Goal: Communication & Community: Answer question/provide support

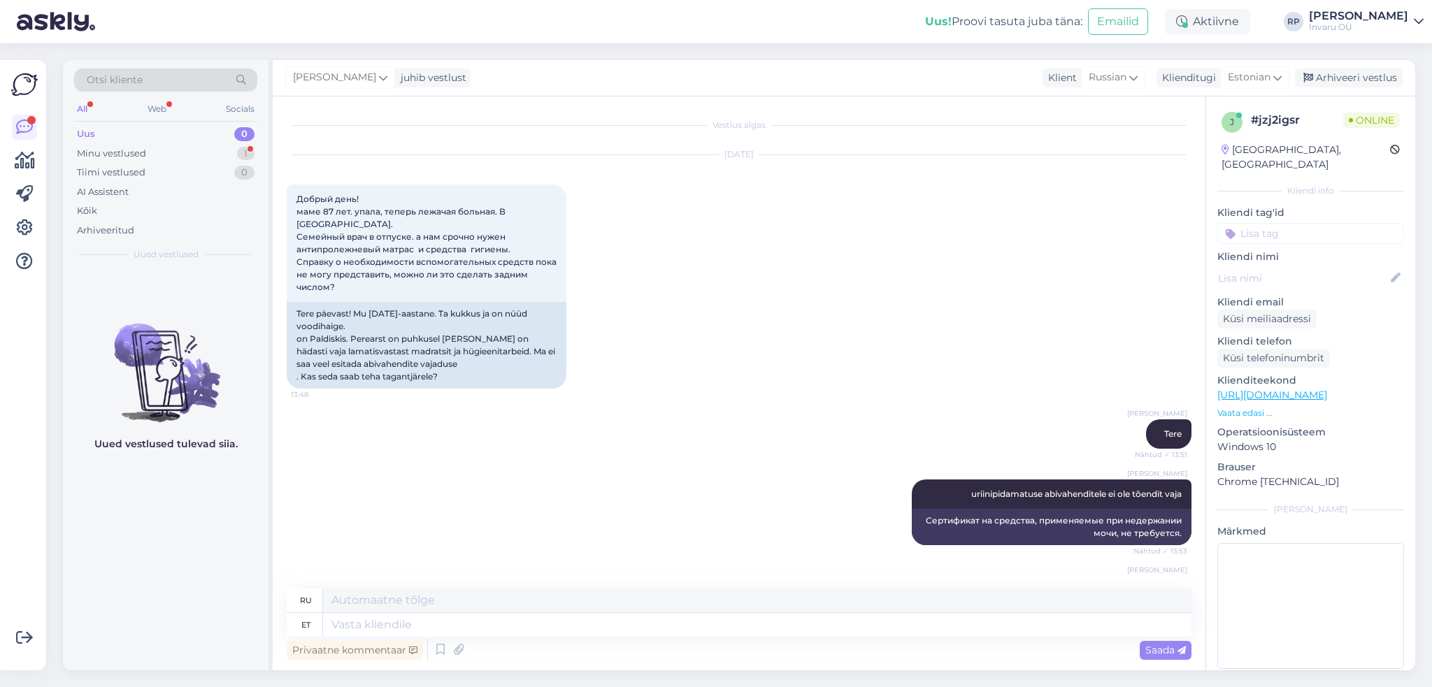
scroll to position [249, 0]
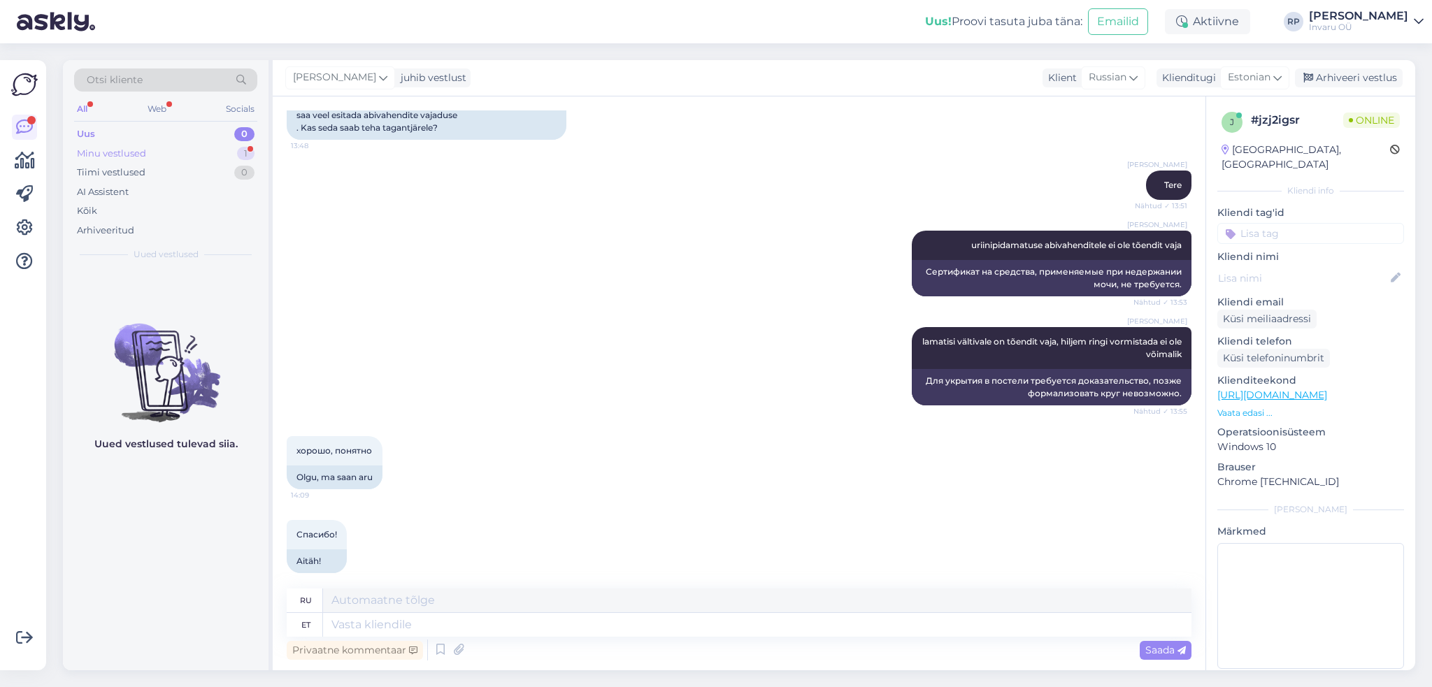
click at [87, 152] on div "Minu vestlused" at bounding box center [111, 154] width 69 height 14
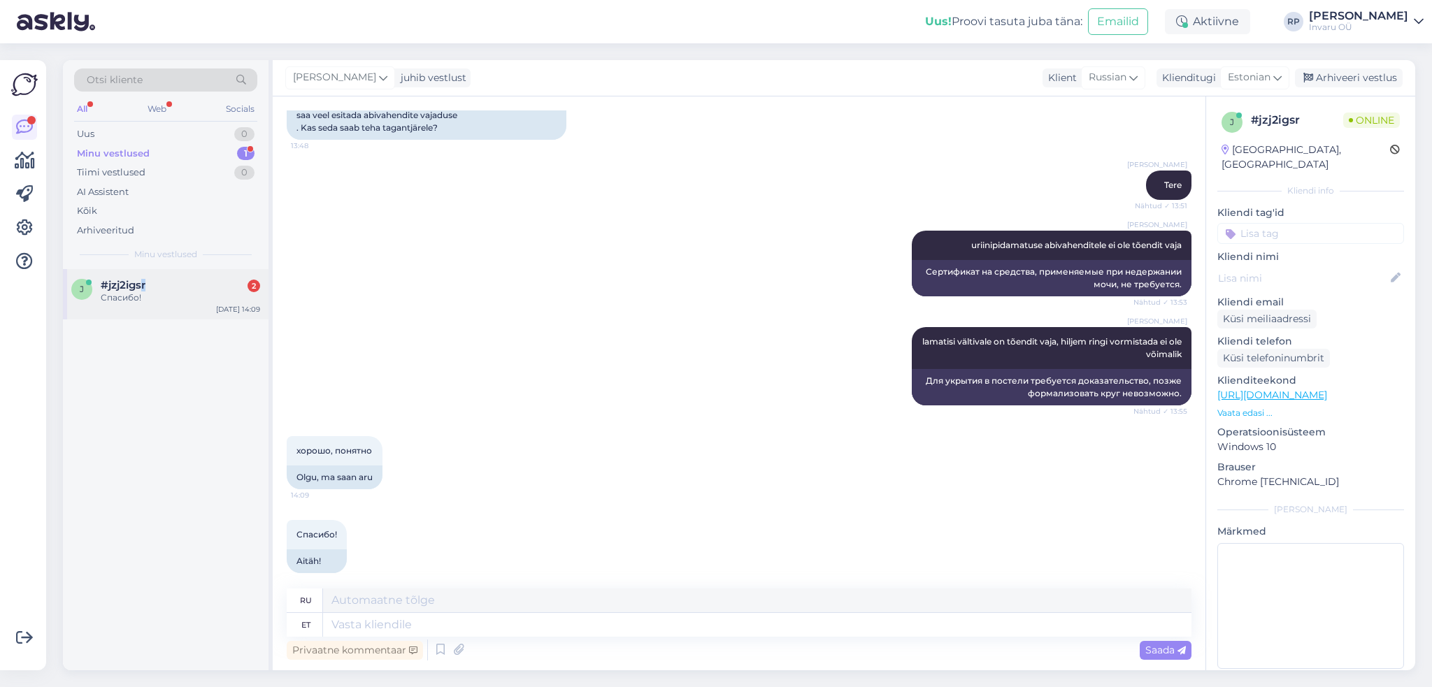
click at [143, 279] on span "#jzj2igsr" at bounding box center [123, 285] width 45 height 13
click at [439, 620] on textarea at bounding box center [757, 625] width 868 height 24
click at [440, 653] on icon at bounding box center [440, 650] width 17 height 21
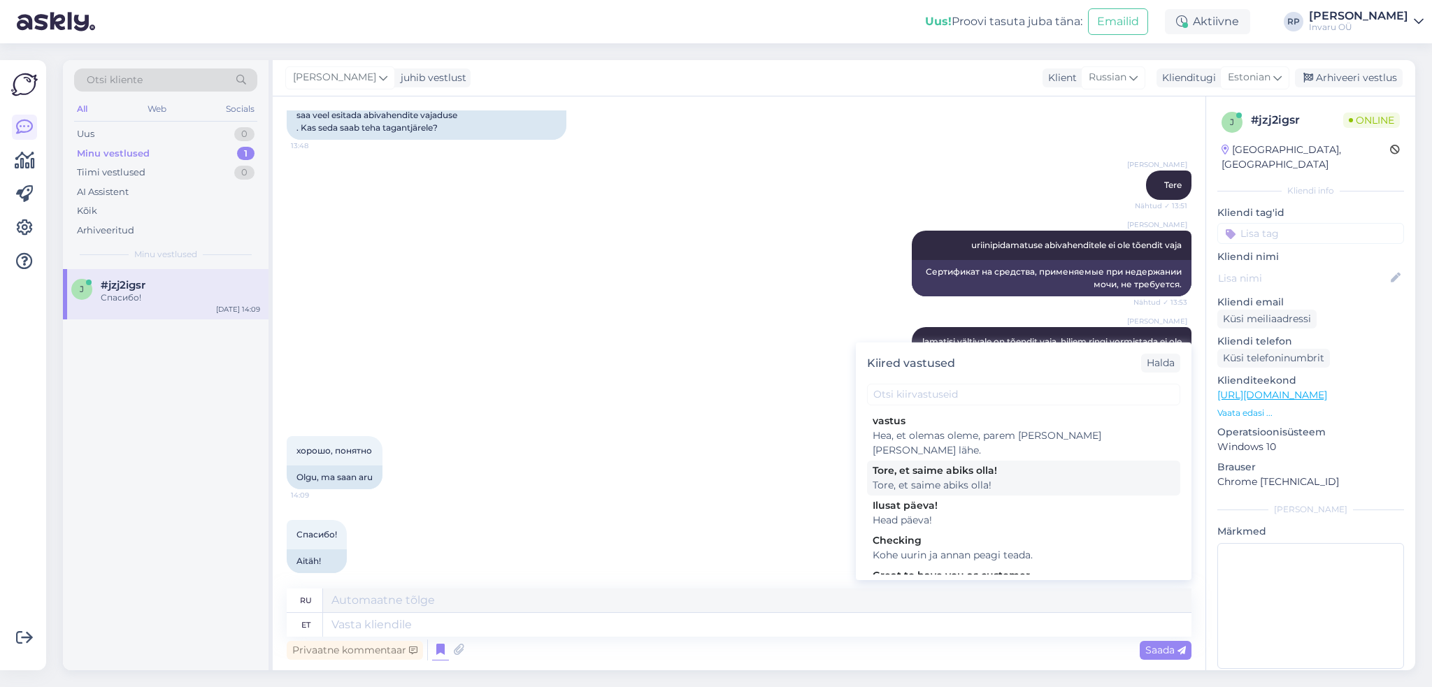
click at [963, 464] on div "Tore, et saime abiks olla!" at bounding box center [1024, 471] width 302 height 15
type textarea "Рады, что смогли быть полезны!"
type textarea "Tore, et saime abiks olla!"
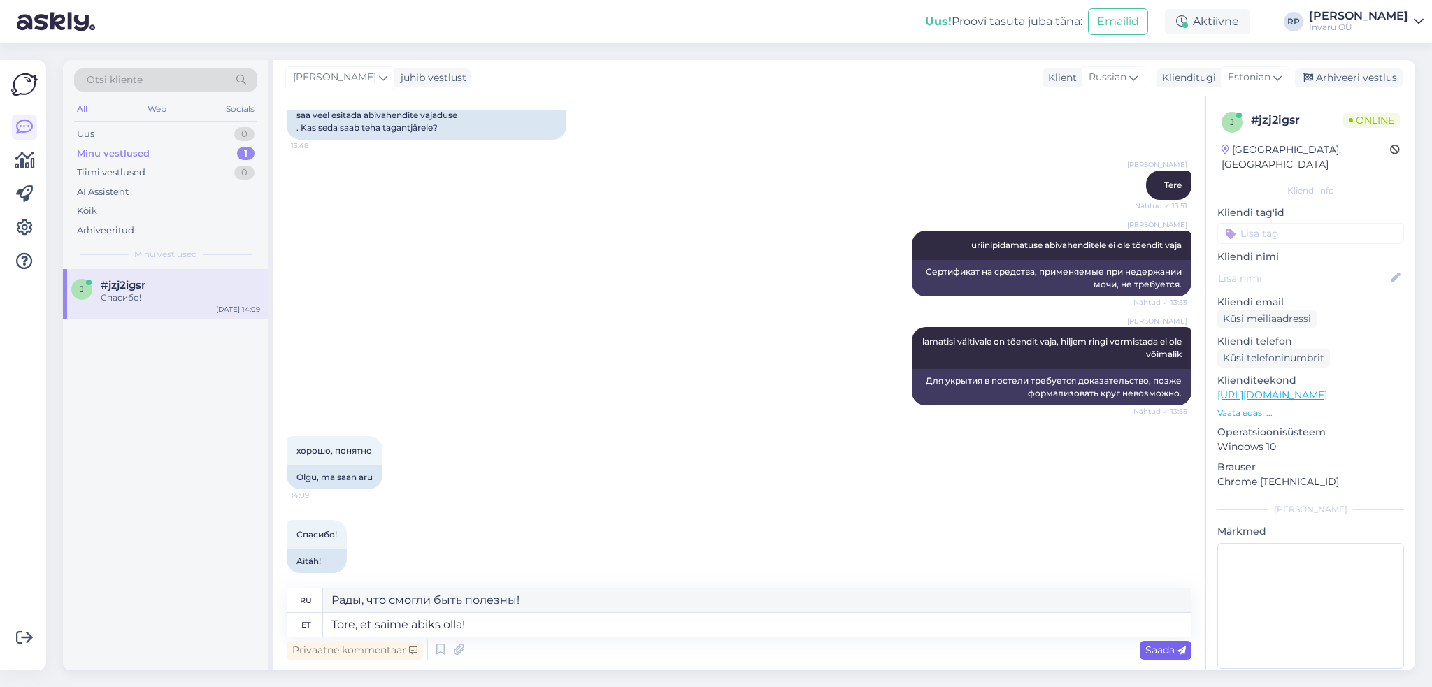
click at [1166, 645] on span "Saada" at bounding box center [1165, 650] width 41 height 13
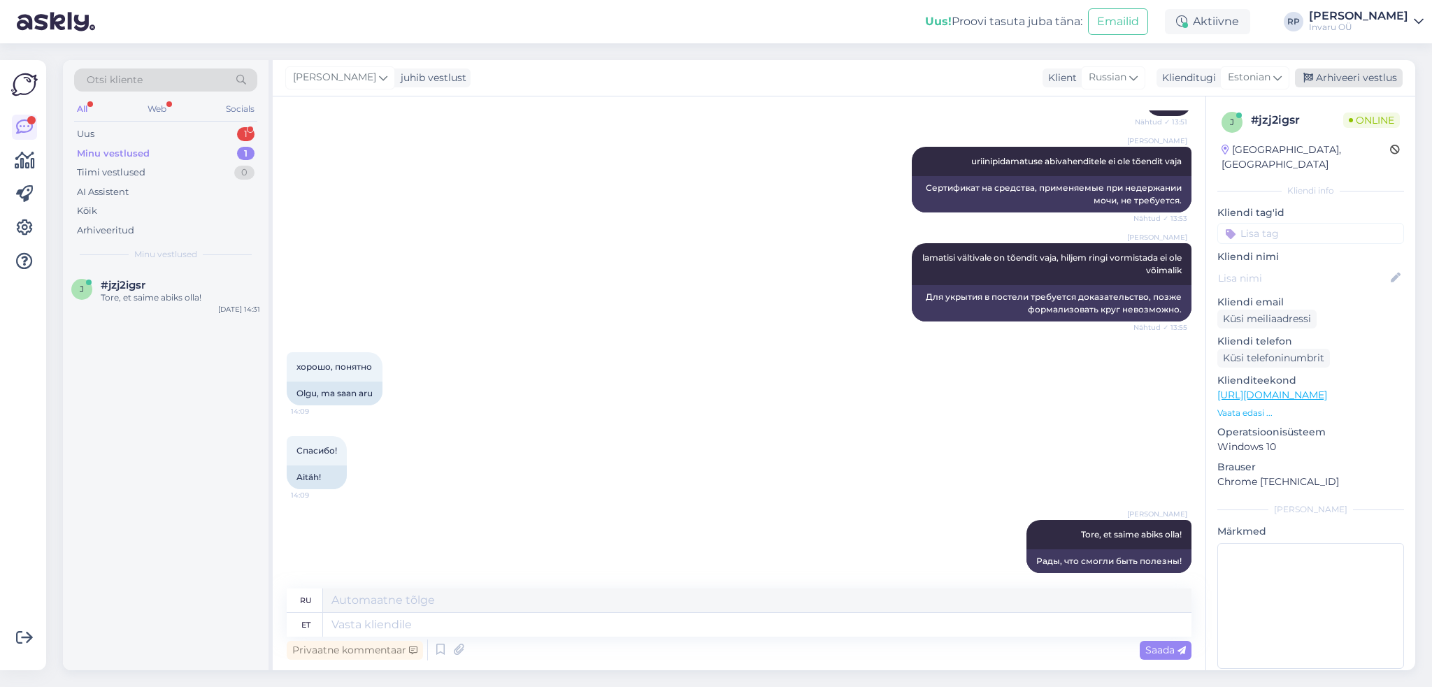
click at [1354, 73] on div "Arhiveeri vestlus" at bounding box center [1349, 78] width 108 height 19
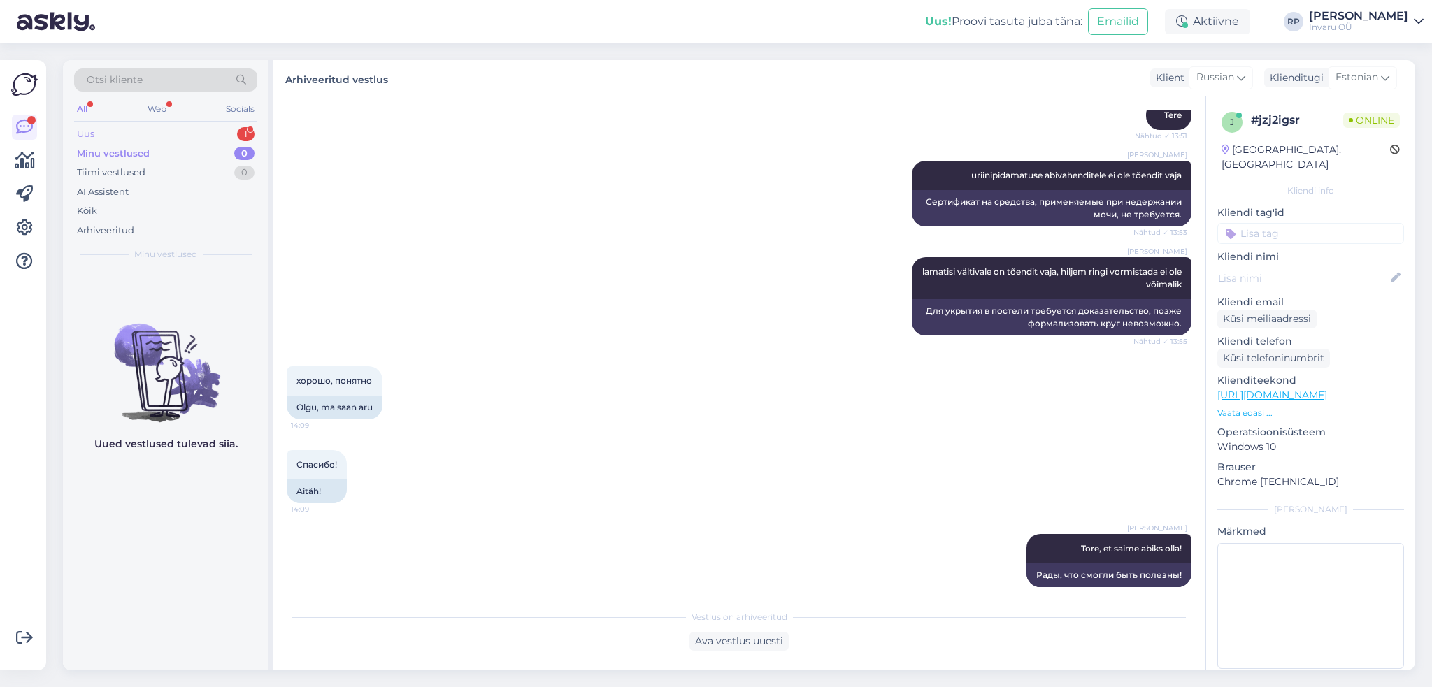
click at [91, 135] on div "Uus" at bounding box center [85, 134] width 17 height 14
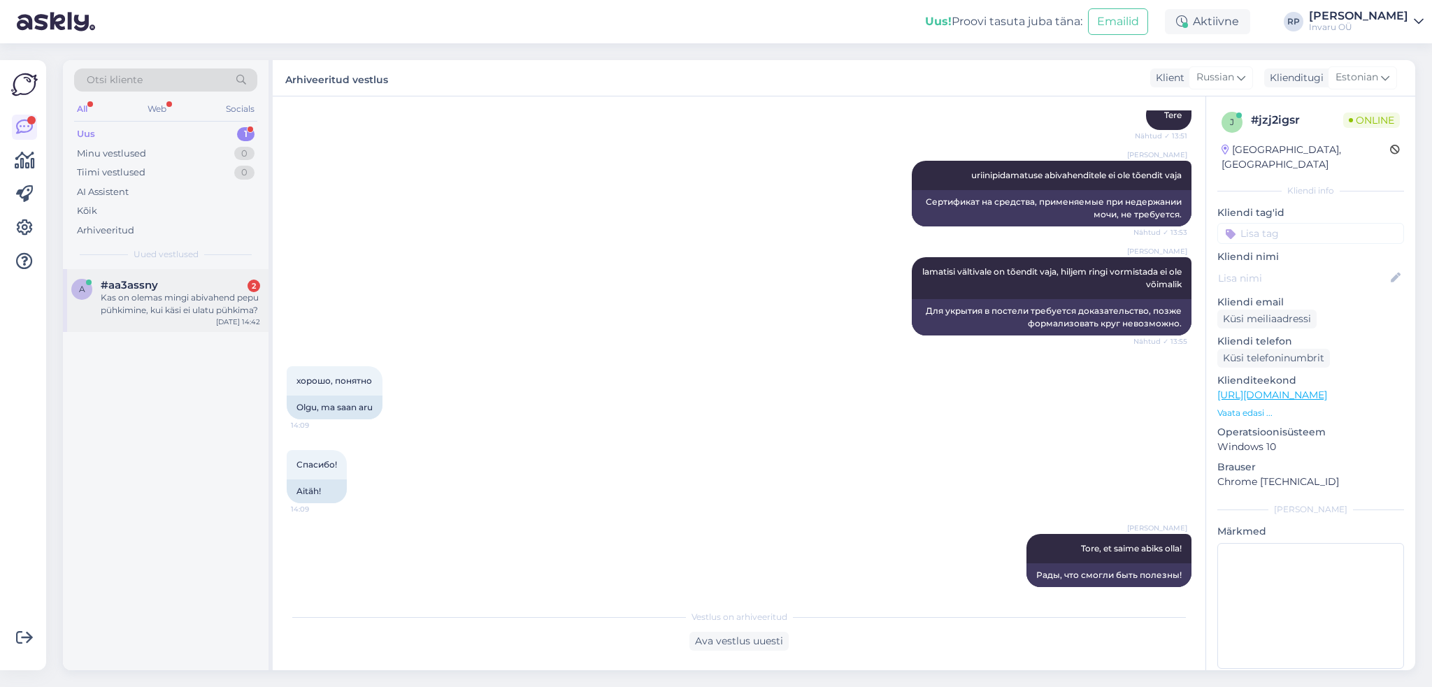
click at [147, 310] on div "Kas on olemas mingi abivahend pepu pühkimine, kui käsi ei ulatu pühkima?" at bounding box center [180, 304] width 159 height 25
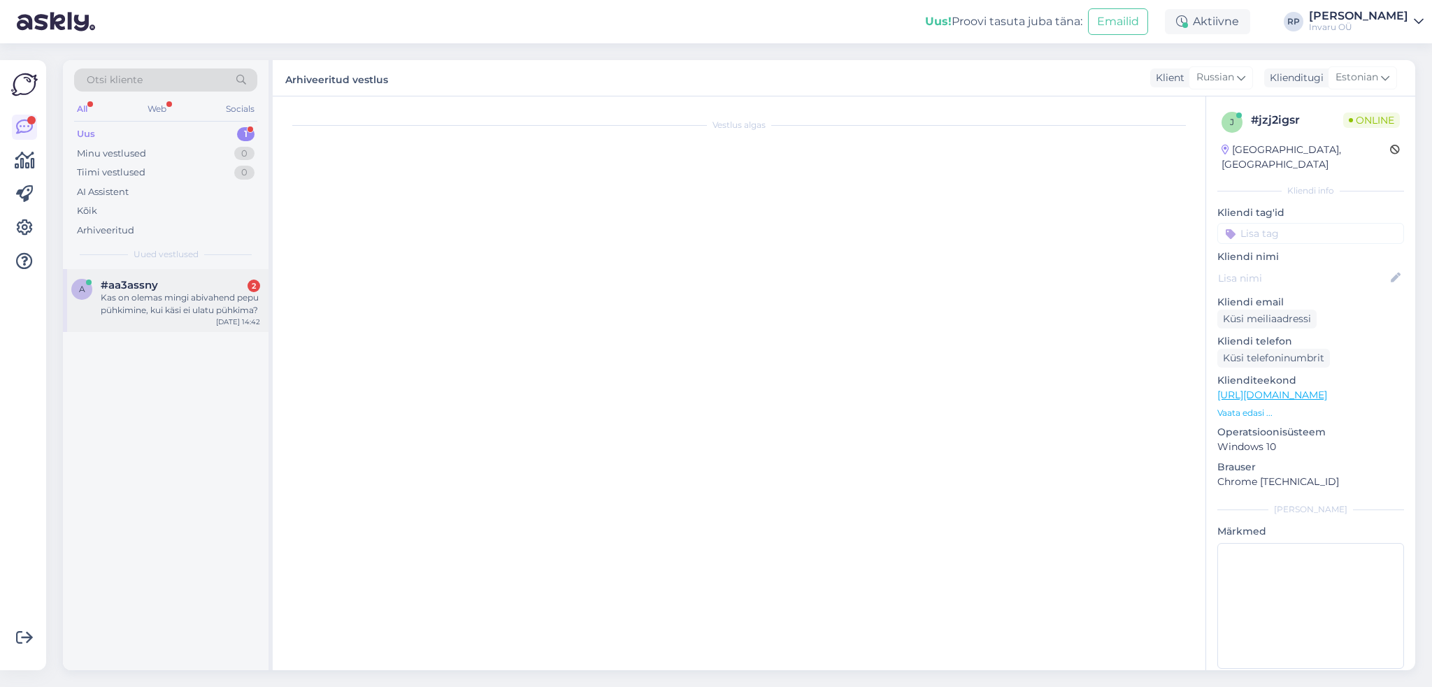
scroll to position [0, 0]
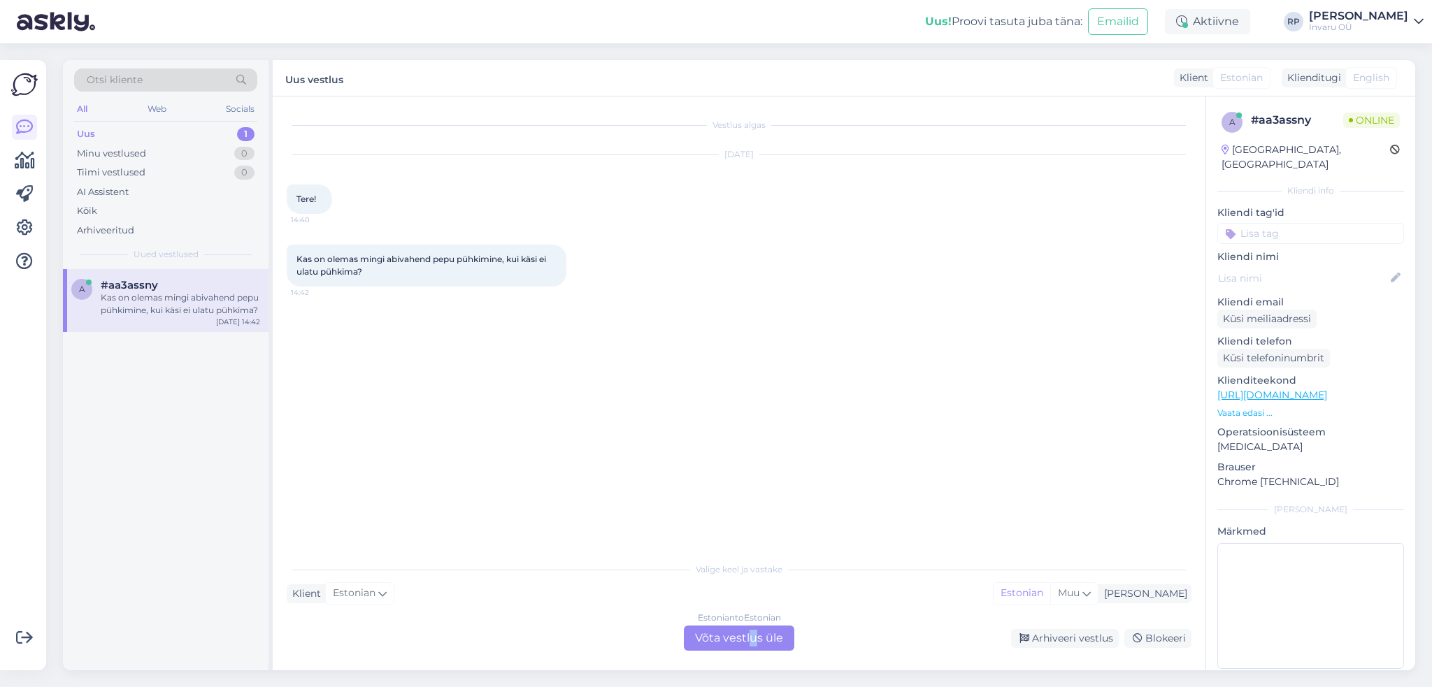
click at [752, 633] on div "Estonian to Estonian Võta vestlus üle" at bounding box center [739, 638] width 110 height 25
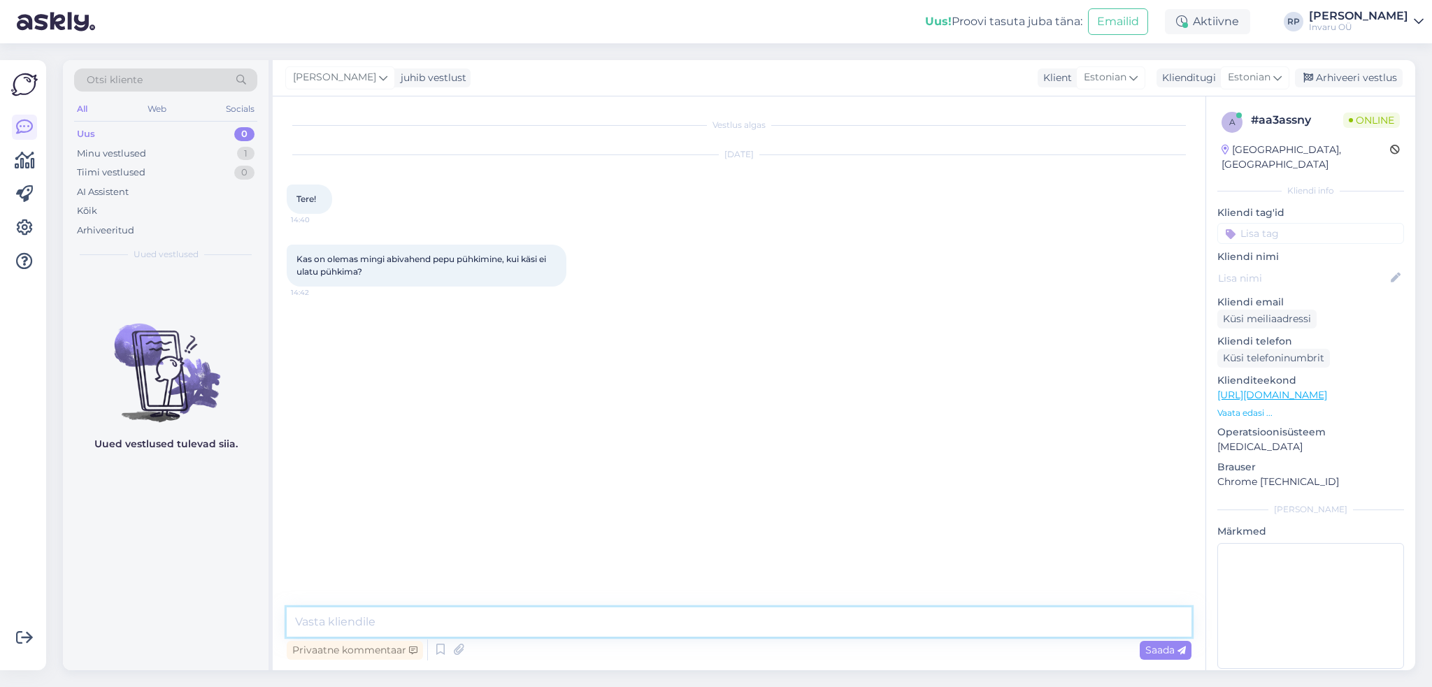
click at [534, 621] on textarea at bounding box center [739, 622] width 905 height 29
type textarea "Tere"
type textarea "on [PERSON_NAME]"
paste textarea "[URL][DOMAIN_NAME]"
type textarea "[URL][DOMAIN_NAME]"
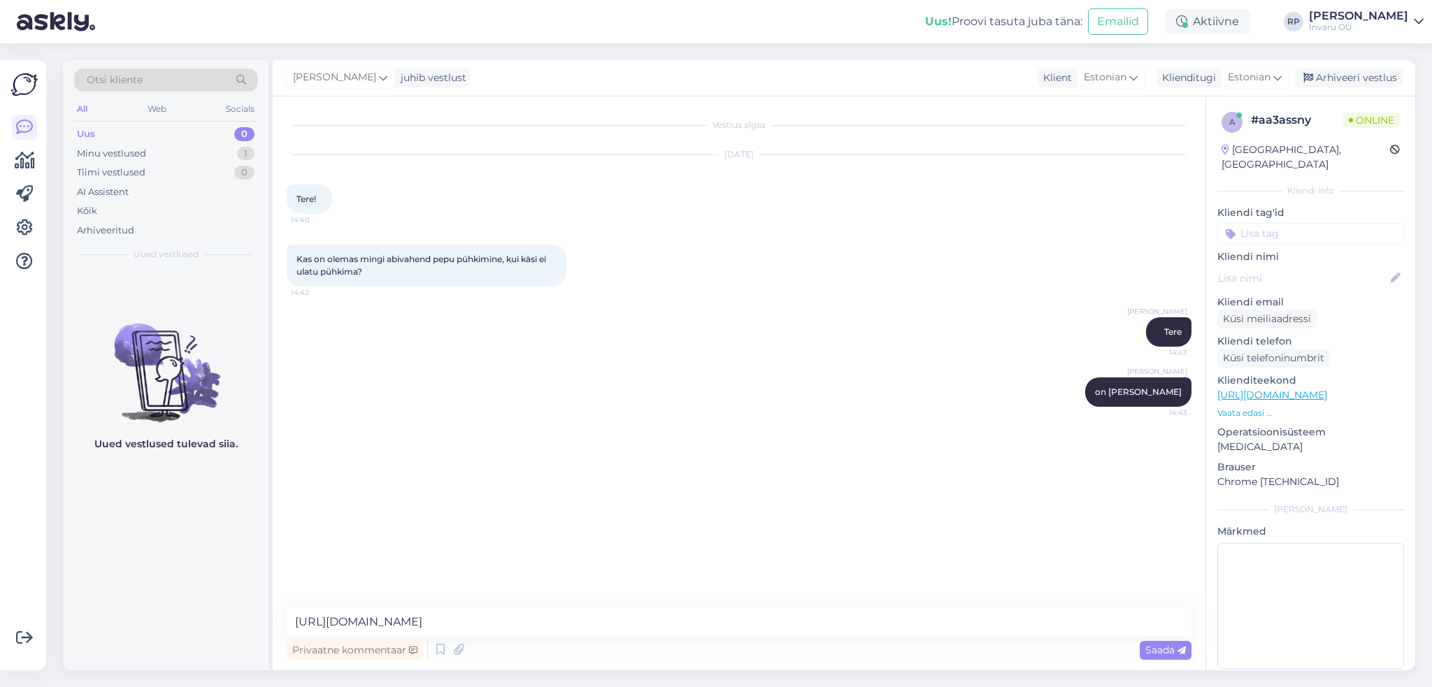
click at [1145, 650] on span "Saada" at bounding box center [1165, 650] width 41 height 13
click at [508, 619] on textarea at bounding box center [739, 622] width 905 height 29
